Goal: Transaction & Acquisition: Book appointment/travel/reservation

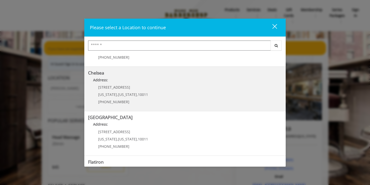
scroll to position [51, 0]
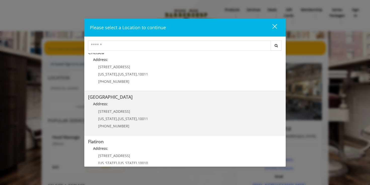
click at [145, 99] on h5 "[GEOGRAPHIC_DATA]" at bounding box center [185, 97] width 194 height 5
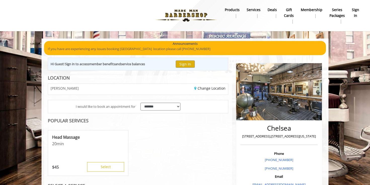
scroll to position [5, 0]
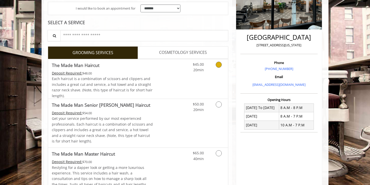
scroll to position [99, 0]
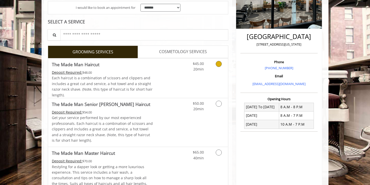
click at [167, 85] on link "Discounted Price" at bounding box center [168, 78] width 30 height 40
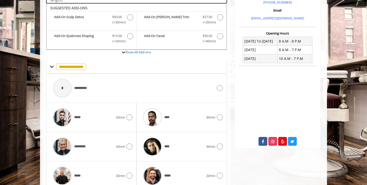
scroll to position [188, 0]
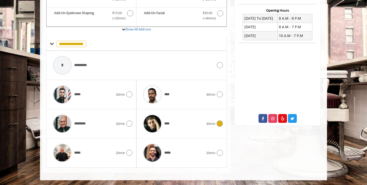
click at [193, 114] on div "****" at bounding box center [172, 124] width 65 height 24
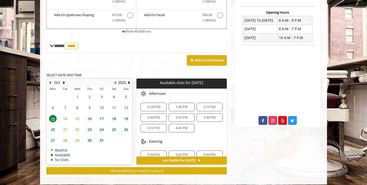
scroll to position [186, 0]
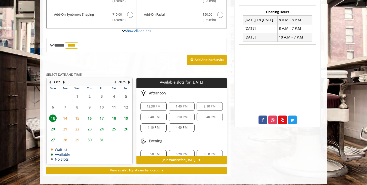
click at [153, 107] on span "12:30 PM" at bounding box center [154, 106] width 14 height 4
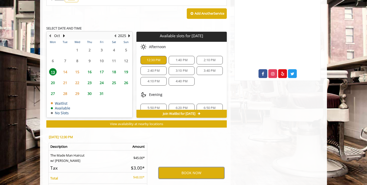
scroll to position [233, 0]
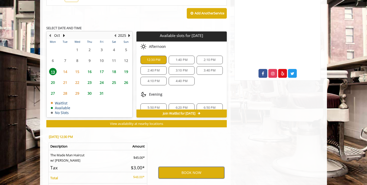
click at [182, 175] on button "BOOK NOW" at bounding box center [192, 173] width 66 height 12
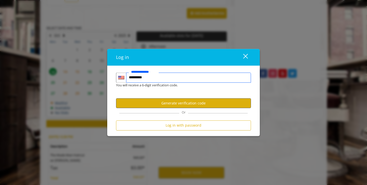
type input "**********"
click at [161, 103] on button "Generate verification code" at bounding box center [183, 103] width 135 height 10
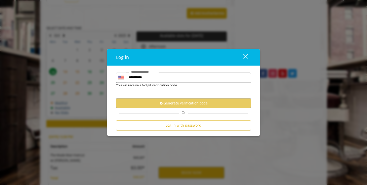
scroll to position [0, 0]
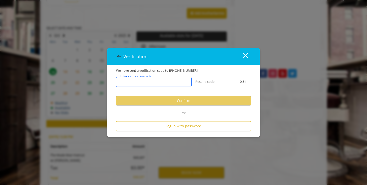
click at [172, 85] on input "Enter verification code" at bounding box center [154, 82] width 76 height 10
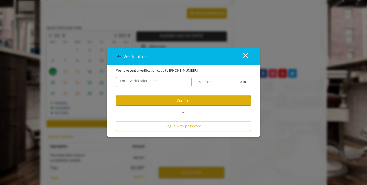
click at [165, 102] on button "Confirm" at bounding box center [183, 101] width 135 height 10
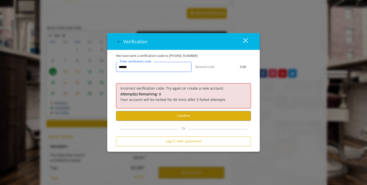
click at [123, 67] on input "******" at bounding box center [154, 67] width 76 height 10
type input "******"
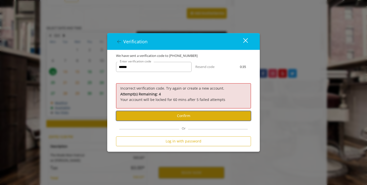
click at [145, 115] on button "Confirm" at bounding box center [183, 116] width 135 height 10
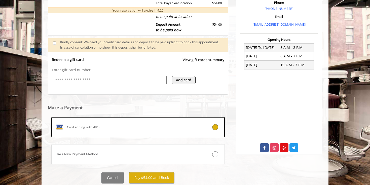
scroll to position [174, 0]
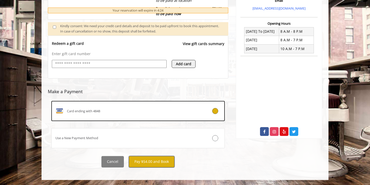
click at [166, 160] on button "Pay $54.00 and Book" at bounding box center [152, 161] width 46 height 11
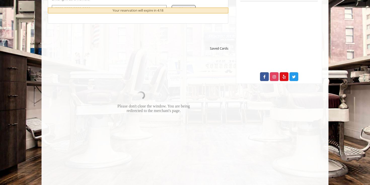
scroll to position [230, 0]
